Goal: Task Accomplishment & Management: Use online tool/utility

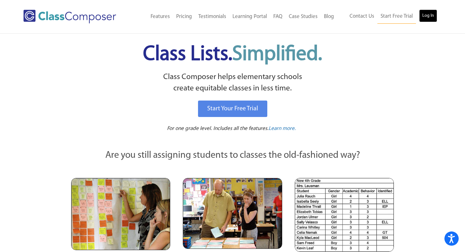
click at [432, 10] on link "Log In" at bounding box center [428, 15] width 18 height 13
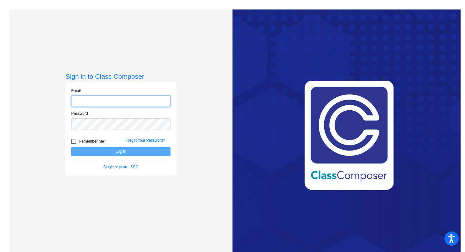
type input "[EMAIL_ADDRESS][DOMAIN_NAME]"
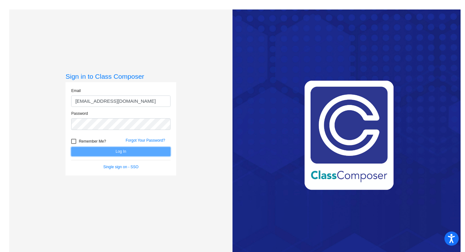
click at [135, 148] on button "Log In" at bounding box center [120, 151] width 99 height 9
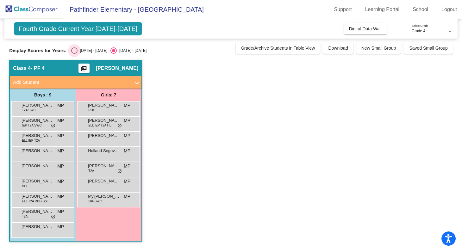
click at [79, 49] on div "[DATE] - [DATE]" at bounding box center [92, 51] width 30 height 6
click at [74, 54] on input "[DATE] - [DATE]" at bounding box center [74, 54] width 0 height 0
radio input "true"
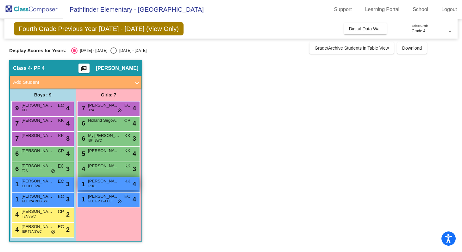
click at [108, 189] on div "1 [PERSON_NAME] RDG KK lock do_not_disturb_alt 4" at bounding box center [108, 183] width 60 height 13
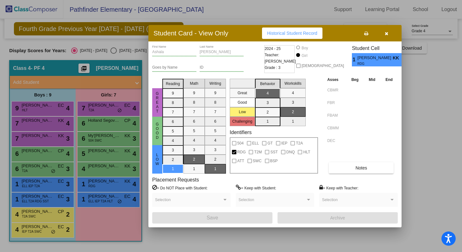
click at [388, 34] on button "button" at bounding box center [386, 33] width 20 height 11
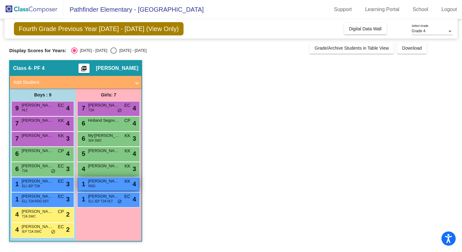
click at [101, 187] on div "1 [PERSON_NAME] RDG KK lock do_not_disturb_alt 4" at bounding box center [108, 183] width 60 height 13
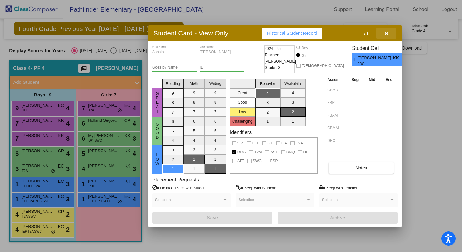
click at [392, 35] on button "button" at bounding box center [386, 33] width 20 height 11
